Goal: Task Accomplishment & Management: Use online tool/utility

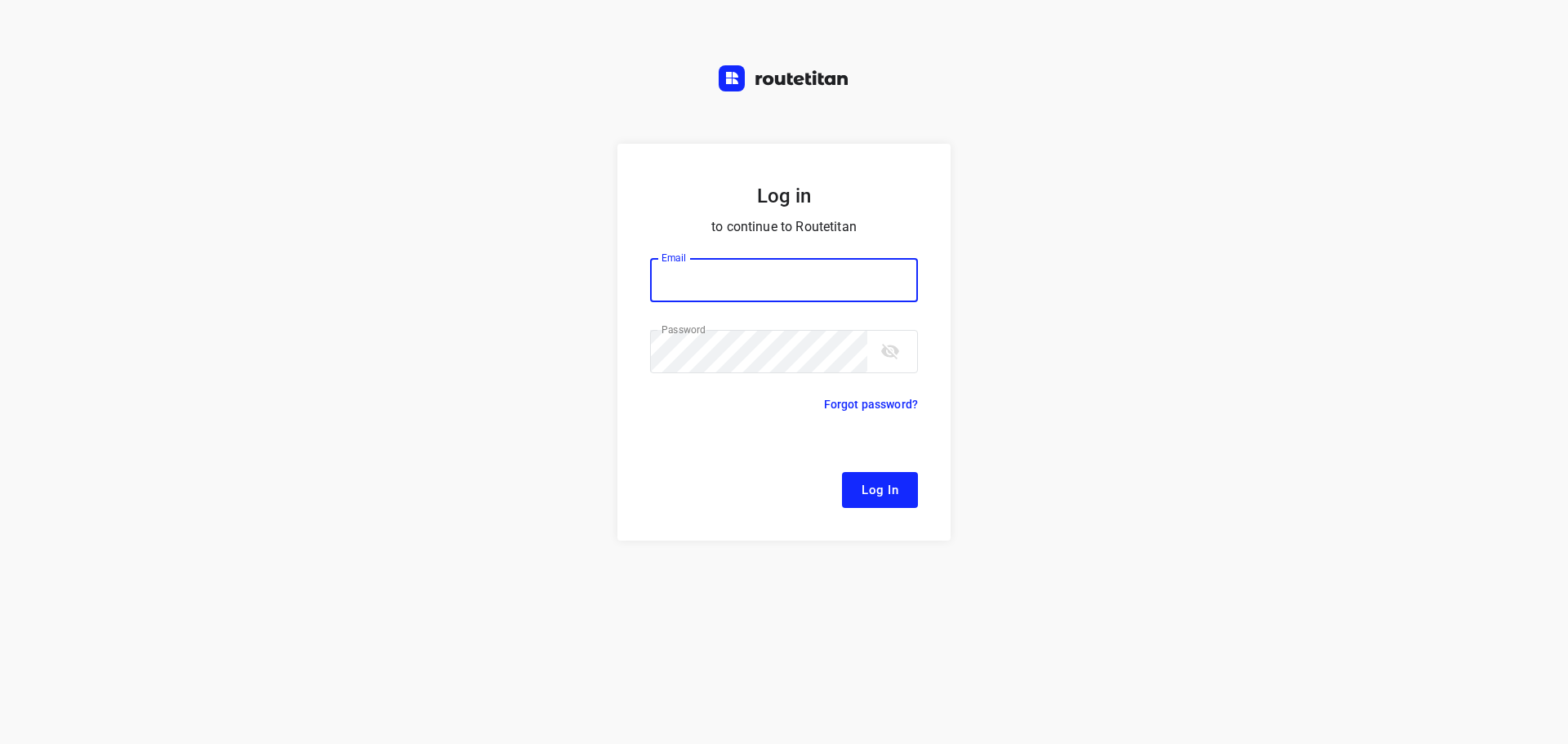
type input "[EMAIL_ADDRESS][DOMAIN_NAME]"
click at [910, 491] on button "Log In" at bounding box center [880, 490] width 76 height 36
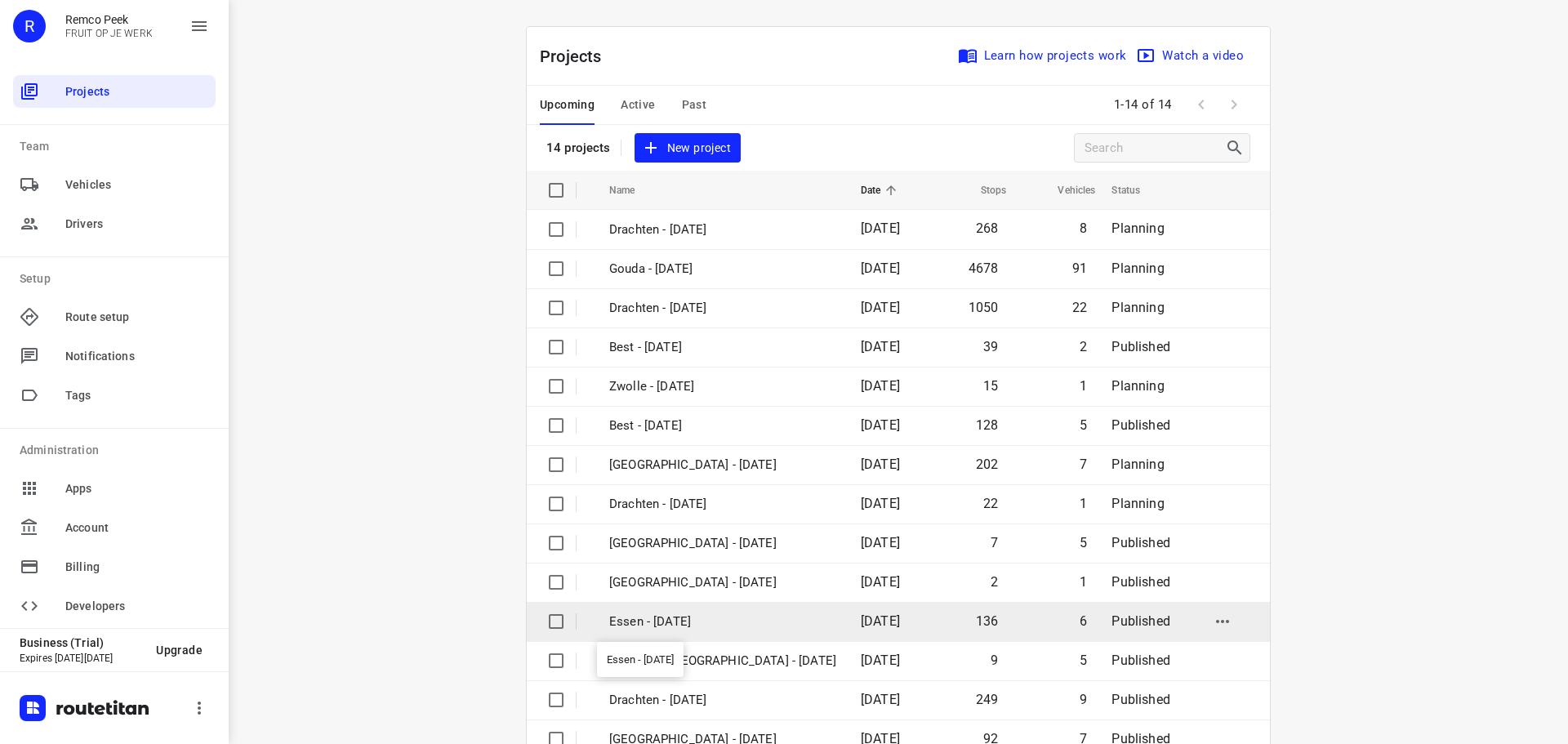
click at [696, 628] on p "Essen - [DATE]" at bounding box center [722, 622] width 228 height 19
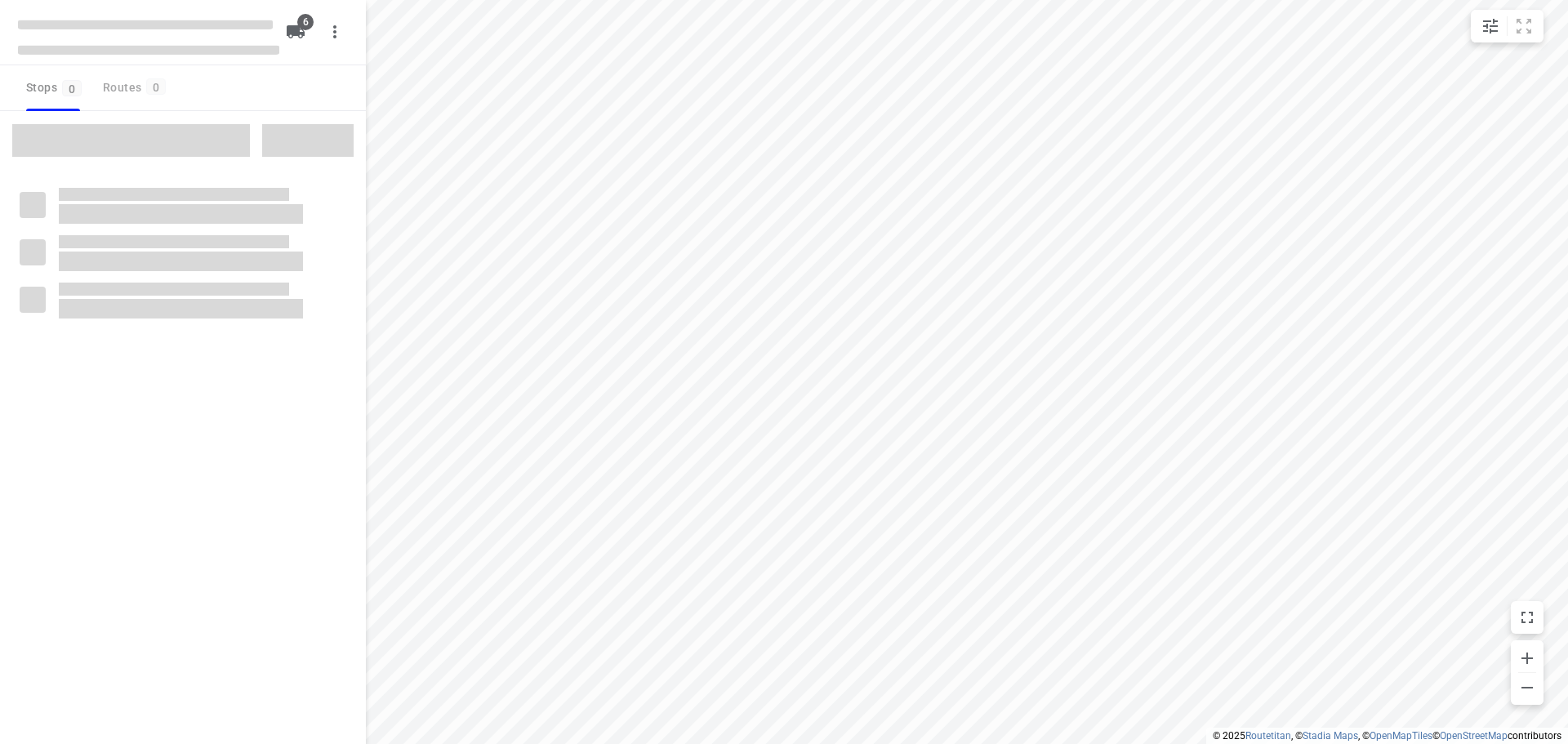
checkbox input "true"
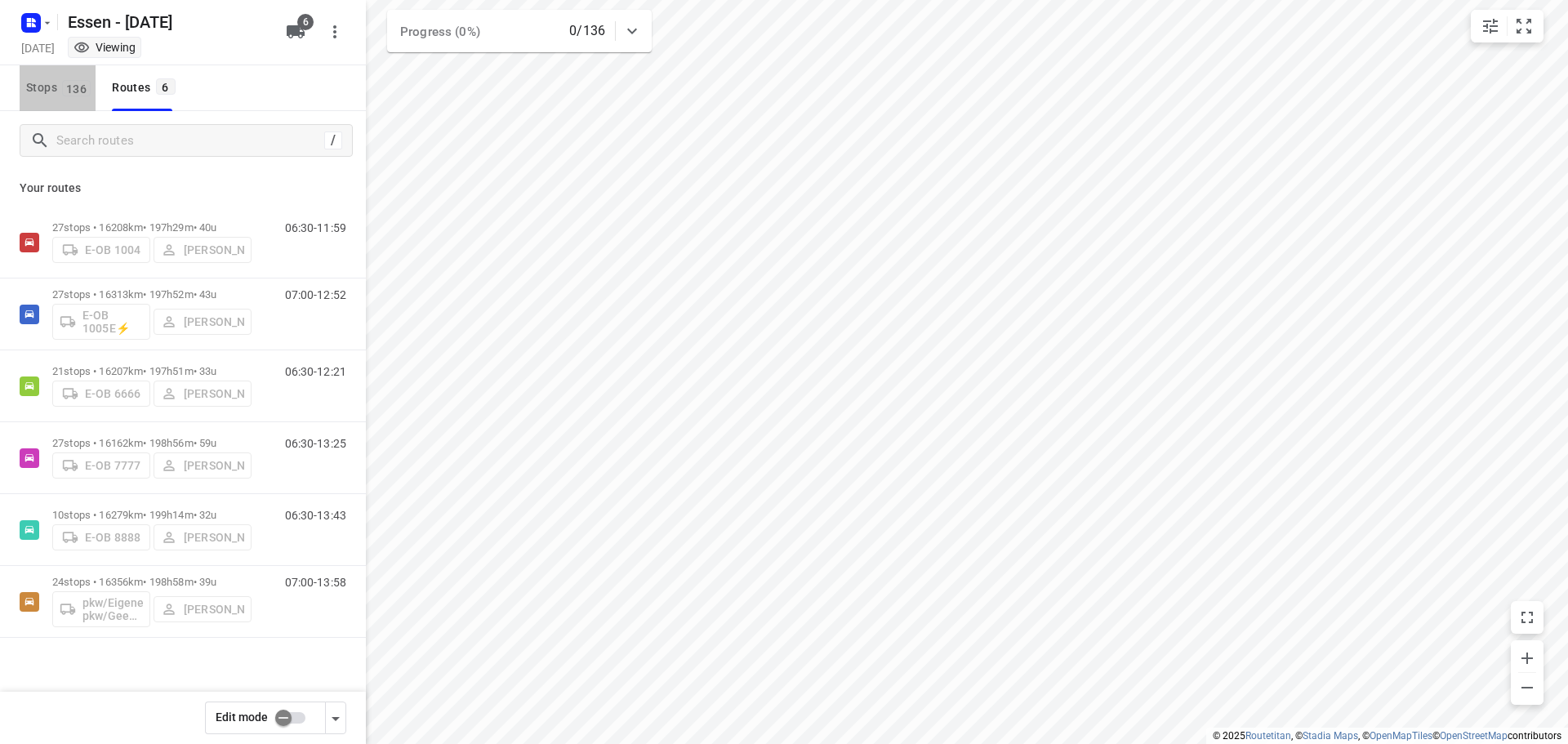
click at [54, 88] on span "Stops 136" at bounding box center [61, 88] width 70 height 21
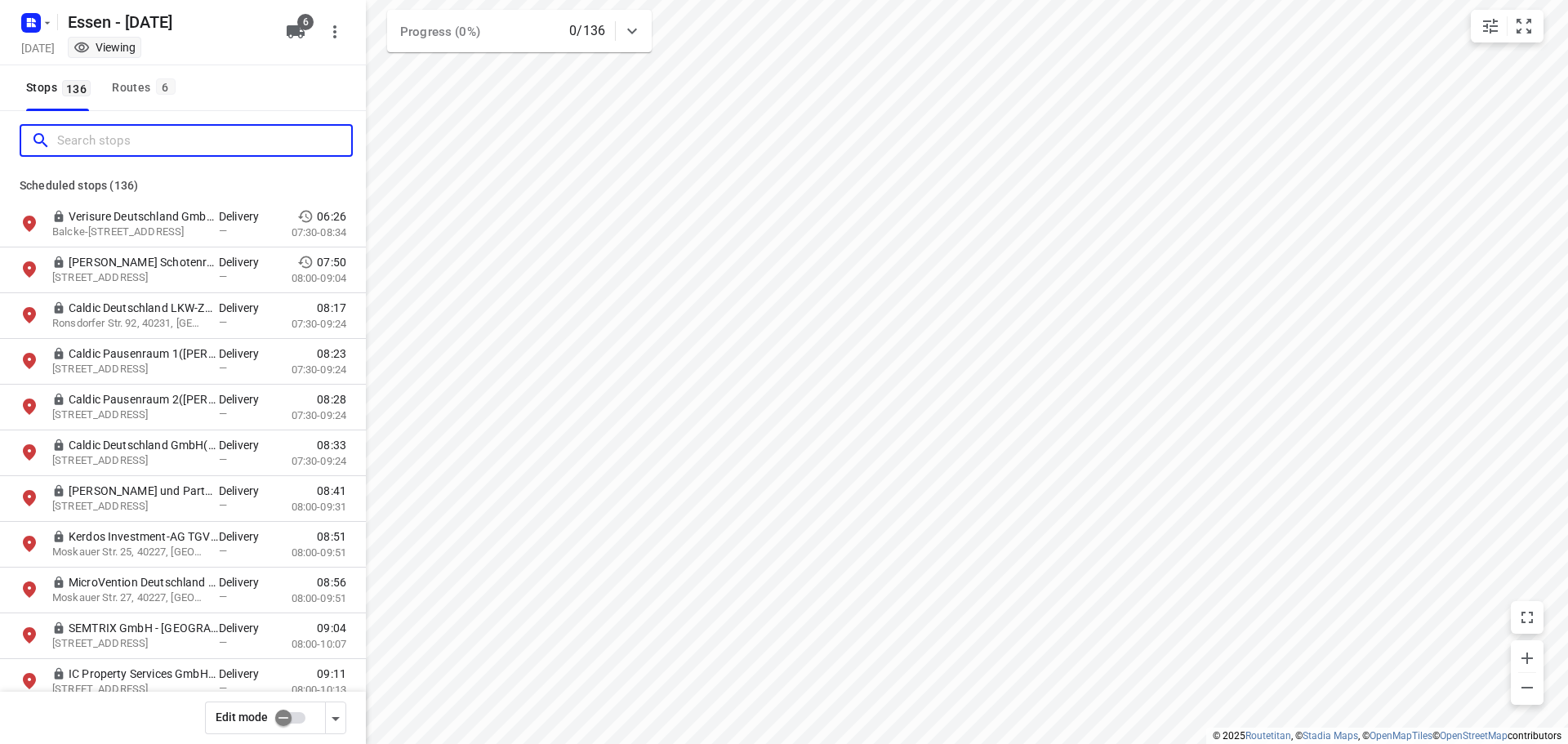
click at [109, 137] on input "Search stops" at bounding box center [204, 141] width 294 height 25
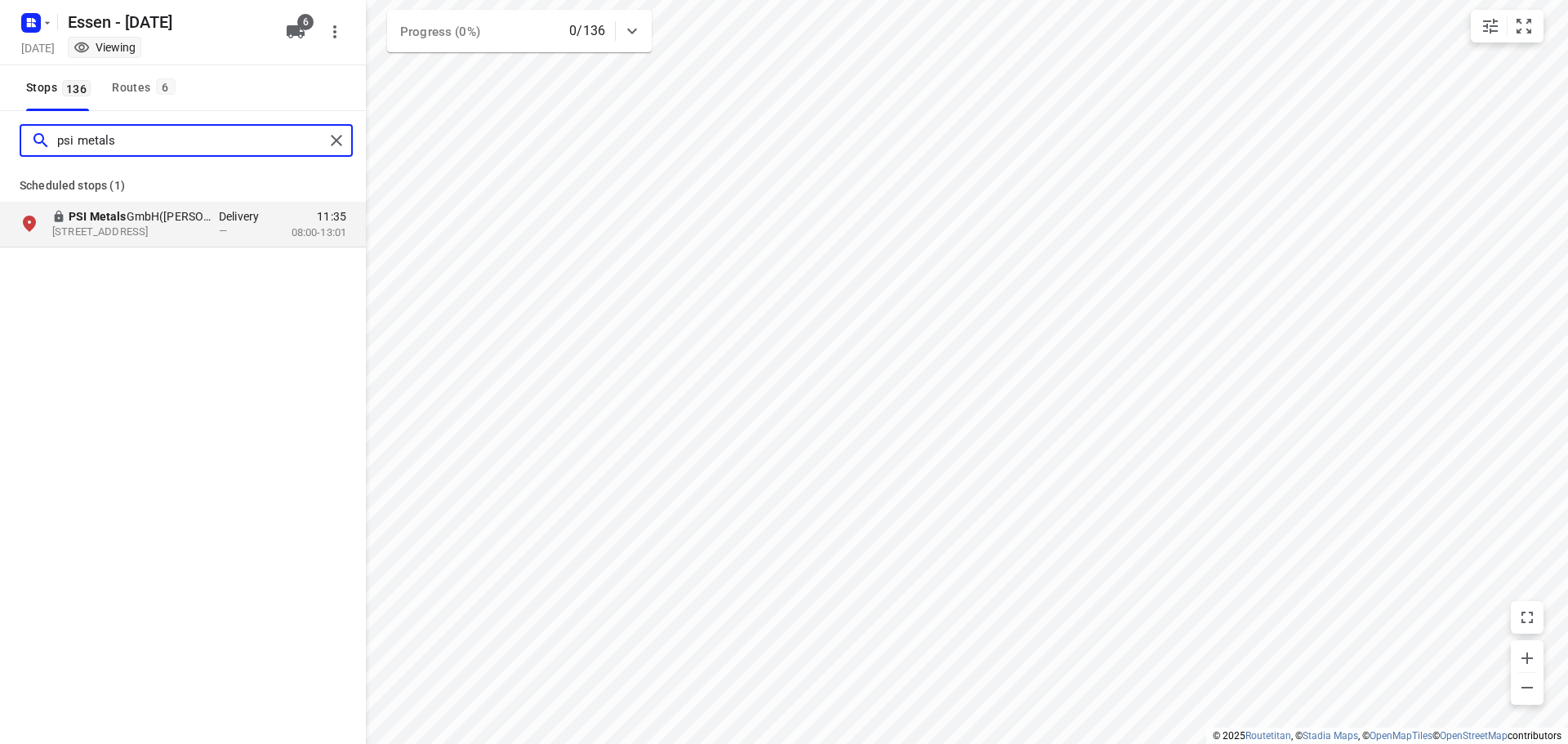
type input "psi metals"
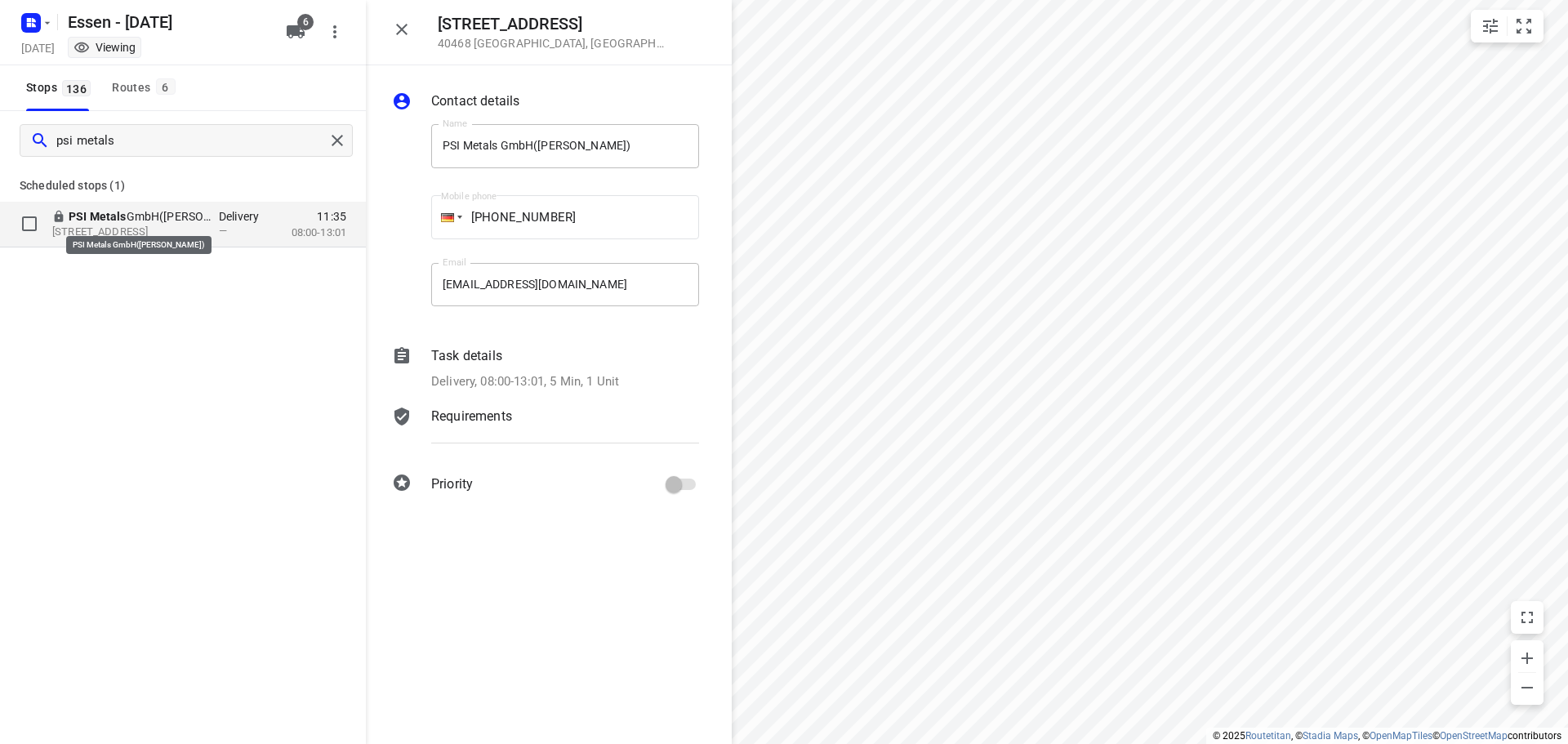
click at [160, 220] on p "PSI Metals GmbH([PERSON_NAME])" at bounding box center [143, 216] width 150 height 16
click at [148, 221] on p "PSI Metals GmbH([PERSON_NAME])" at bounding box center [143, 216] width 150 height 16
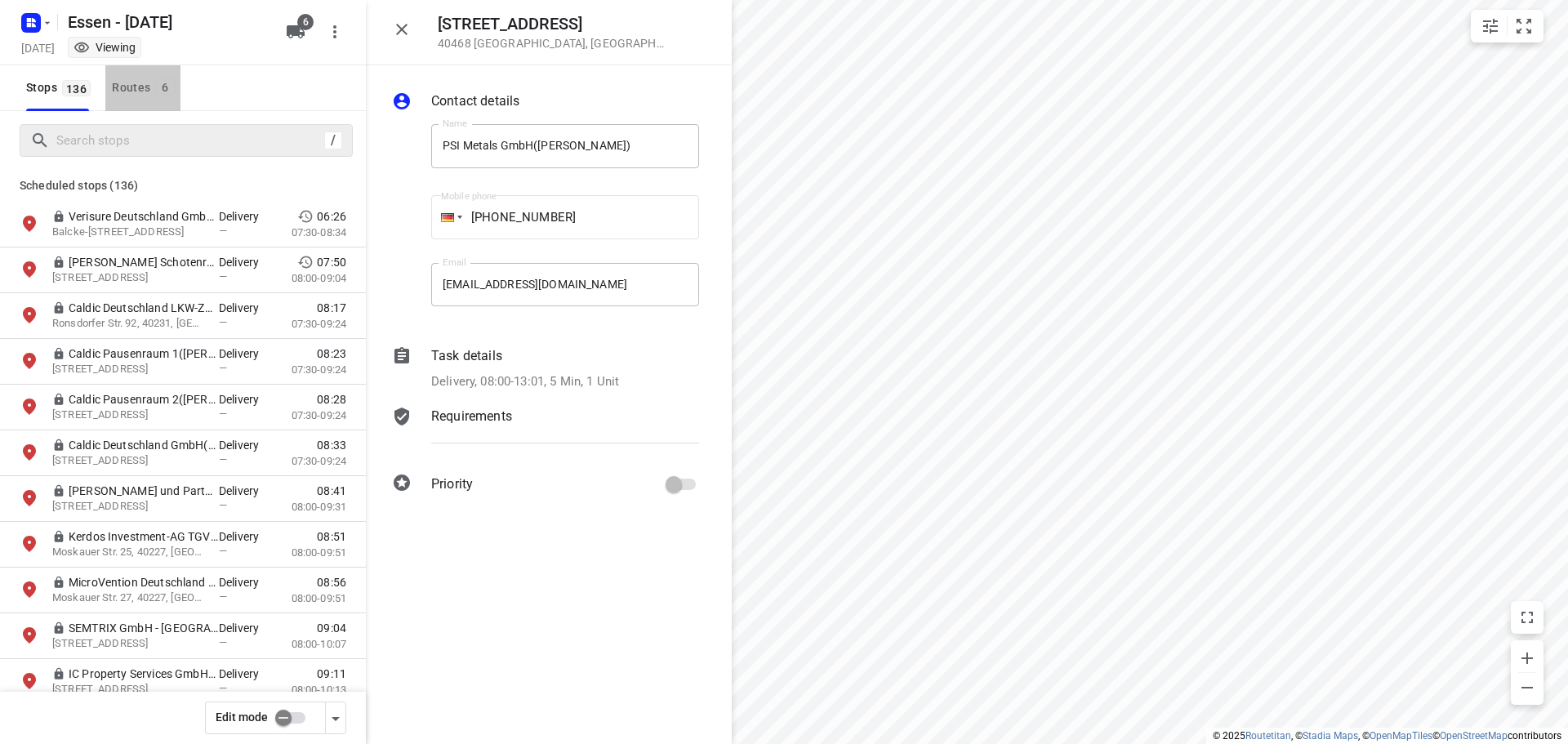
click at [130, 88] on div "Routes 6" at bounding box center [146, 88] width 68 height 21
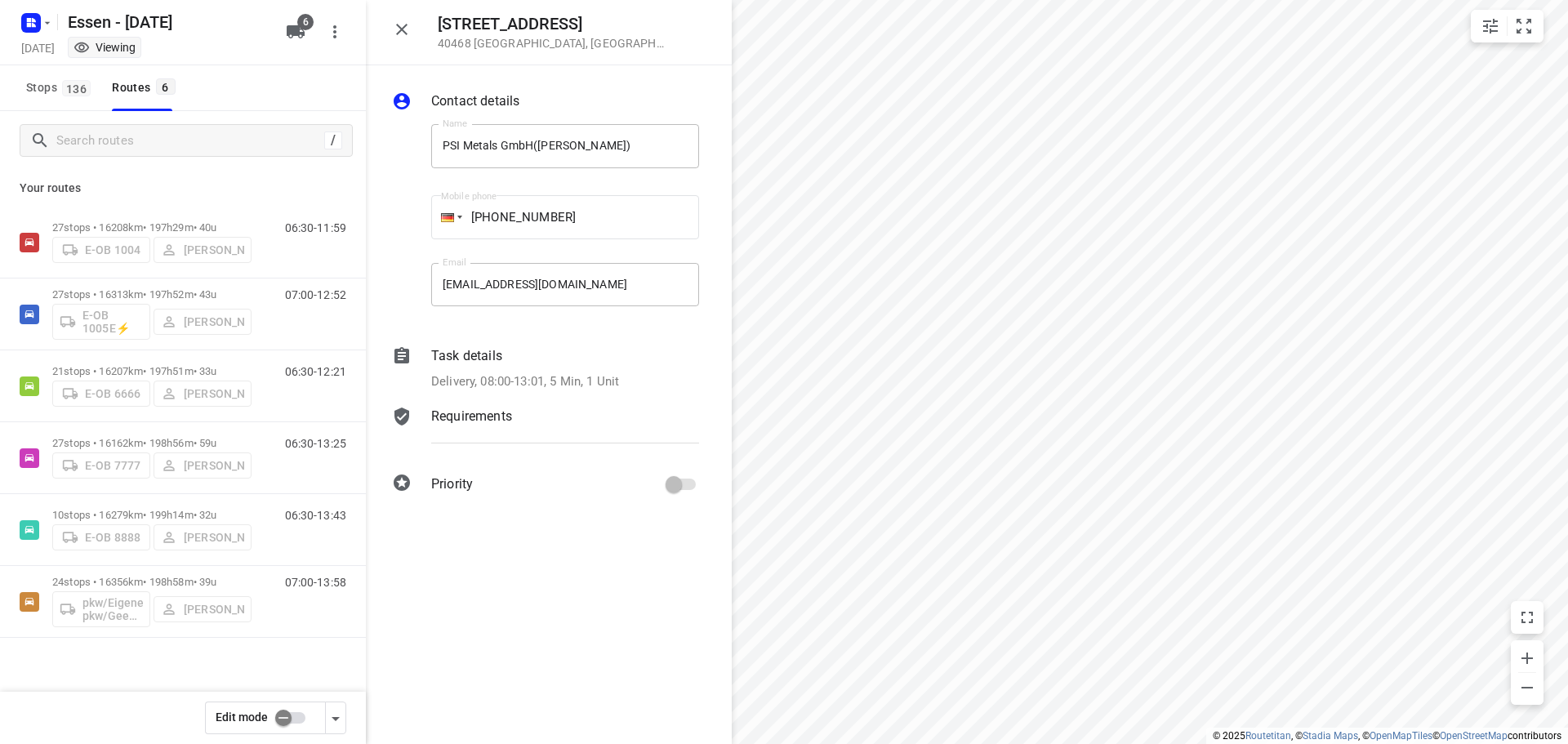
drag, startPoint x: 350, startPoint y: 39, endPoint x: 0, endPoint y: 47, distance: 350.1
drag, startPoint x: 0, startPoint y: 9, endPoint x: 306, endPoint y: 72, distance: 312.4
click at [306, 72] on div "Stops 136 Routes 6" at bounding box center [183, 88] width 366 height 45
click at [252, 136] on input "Search routes" at bounding box center [204, 141] width 294 height 25
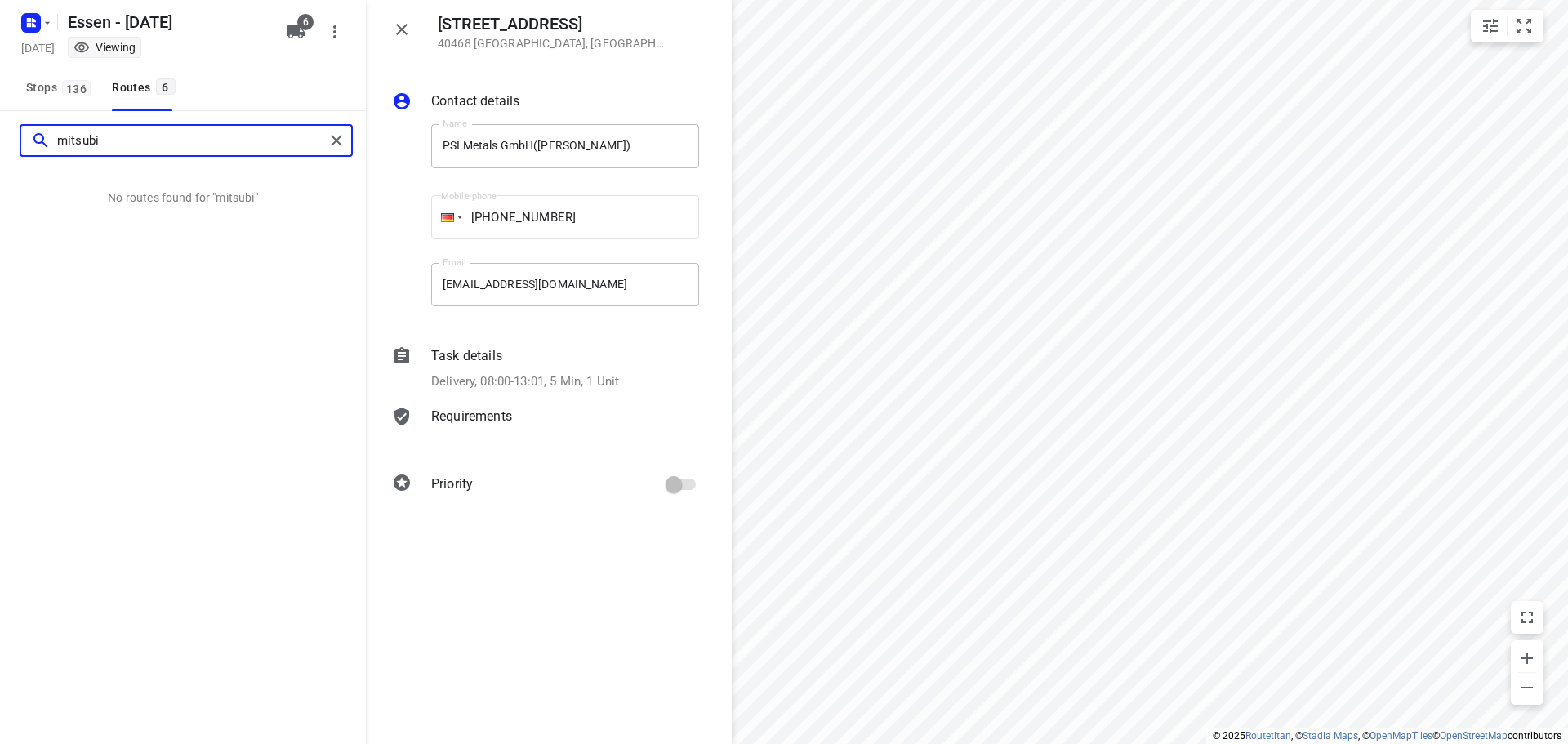
type input "mitsubi"
click at [400, 25] on icon "button" at bounding box center [401, 29] width 20 height 20
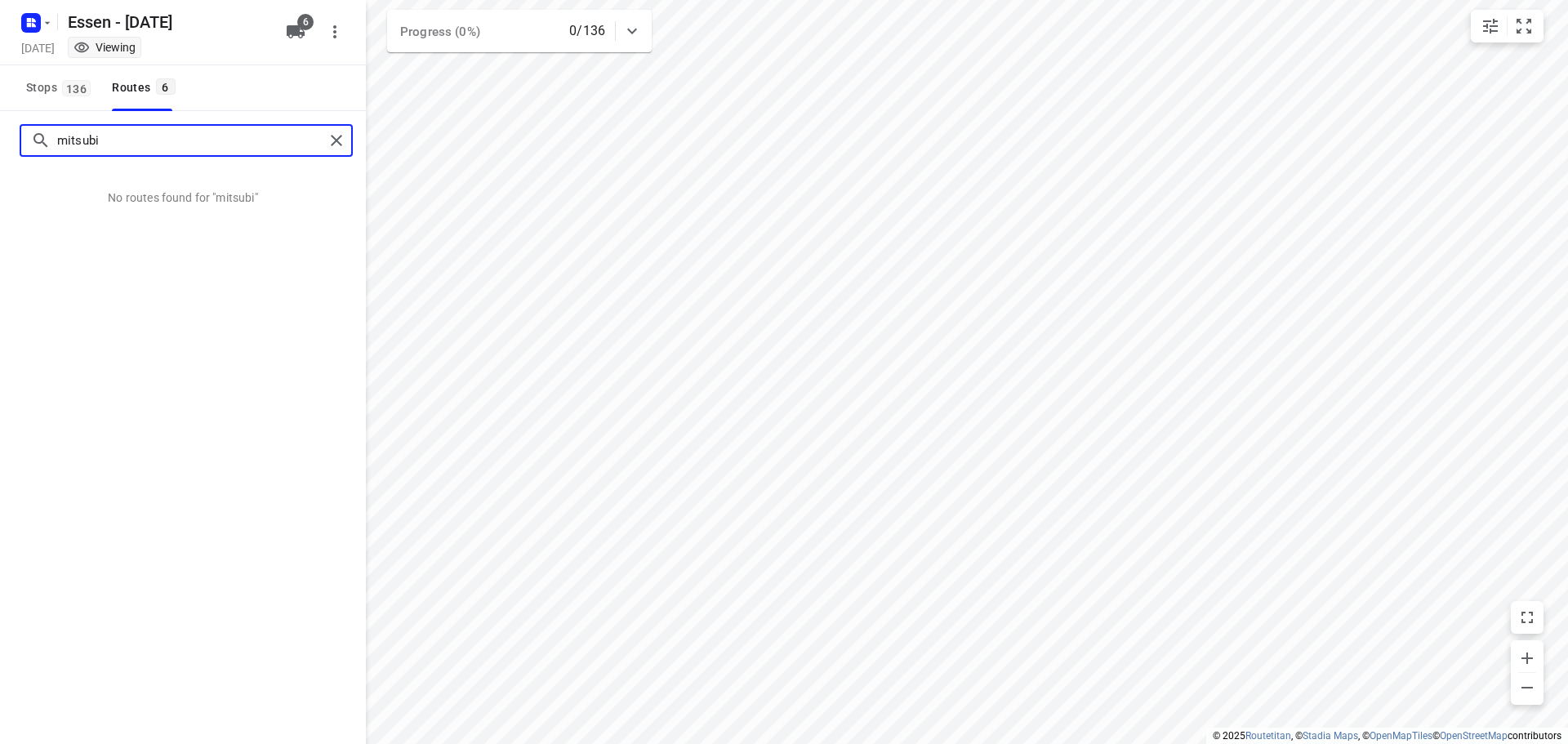
click at [249, 143] on input "mitsubi" at bounding box center [191, 141] width 267 height 25
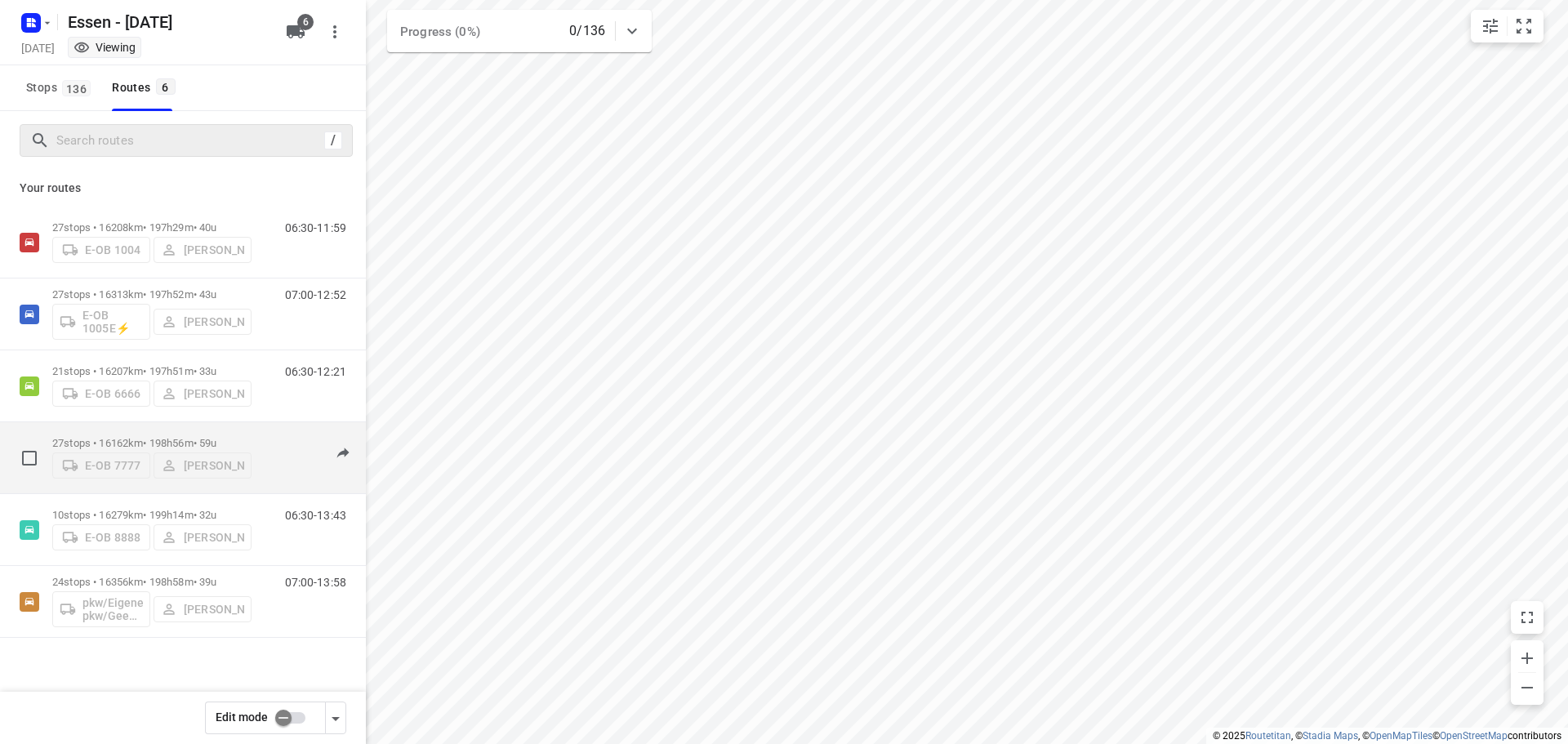
click at [226, 454] on div "E-OB 7777 [PERSON_NAME]" at bounding box center [151, 464] width 199 height 29
